Goal: Task Accomplishment & Management: Complete application form

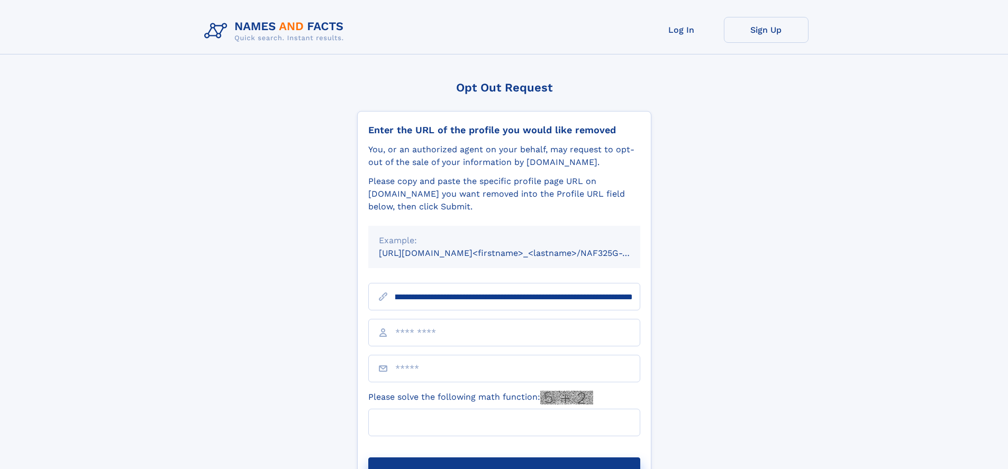
scroll to position [0, 117]
type input "**********"
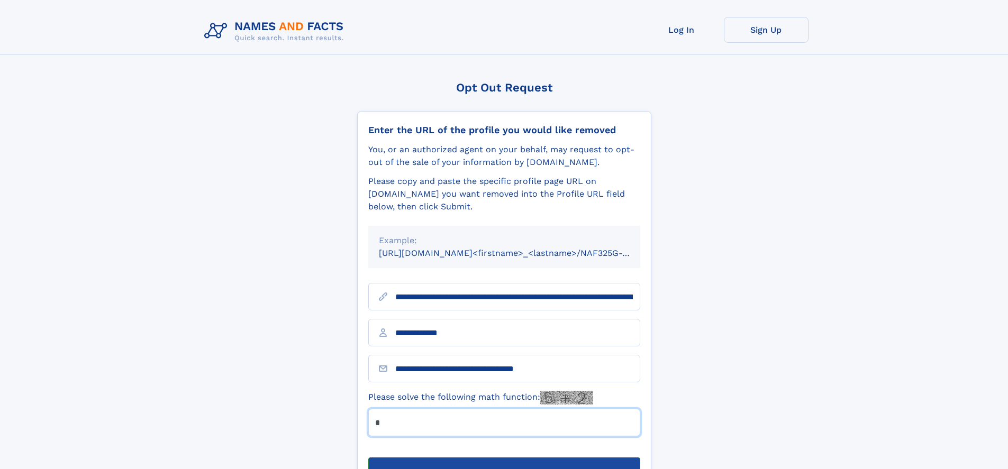
type input "*"
click at [504, 458] on button "Submit Opt Out Request" at bounding box center [504, 475] width 272 height 34
